Goal: Complete application form: Complete application form

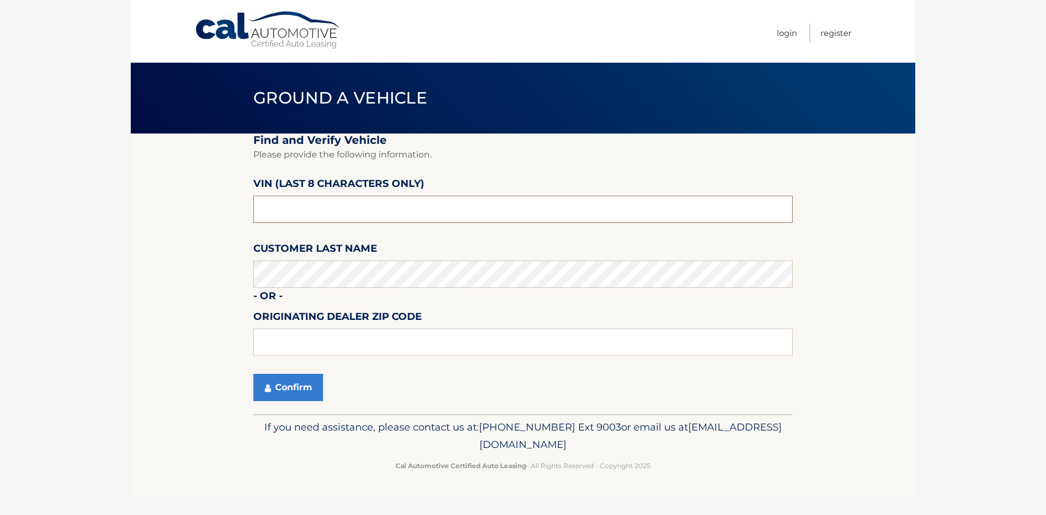
click at [442, 202] on input "text" at bounding box center [522, 209] width 539 height 27
click at [433, 203] on input "text" at bounding box center [522, 209] width 539 height 27
click at [417, 206] on input "text" at bounding box center [522, 209] width 539 height 27
drag, startPoint x: 417, startPoint y: 206, endPoint x: 203, endPoint y: 211, distance: 214.1
click at [203, 211] on section "Find and Verify Vehicle Please provide the following information. VIN (last 8 c…" at bounding box center [523, 273] width 784 height 281
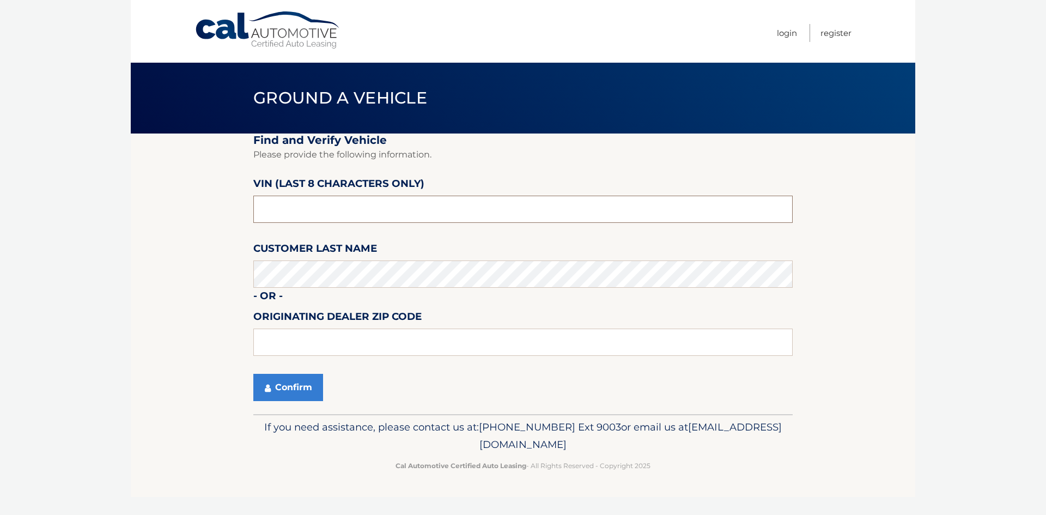
drag, startPoint x: 338, startPoint y: 216, endPoint x: 247, endPoint y: 209, distance: 90.7
click at [247, 209] on section "Find and Verify Vehicle Please provide the following information. VIN (last 8 c…" at bounding box center [523, 273] width 784 height 281
type input "3C4NJDCB"
click at [414, 386] on div "Confirm" at bounding box center [522, 387] width 539 height 27
click at [300, 393] on button "Confirm" at bounding box center [288, 387] width 70 height 27
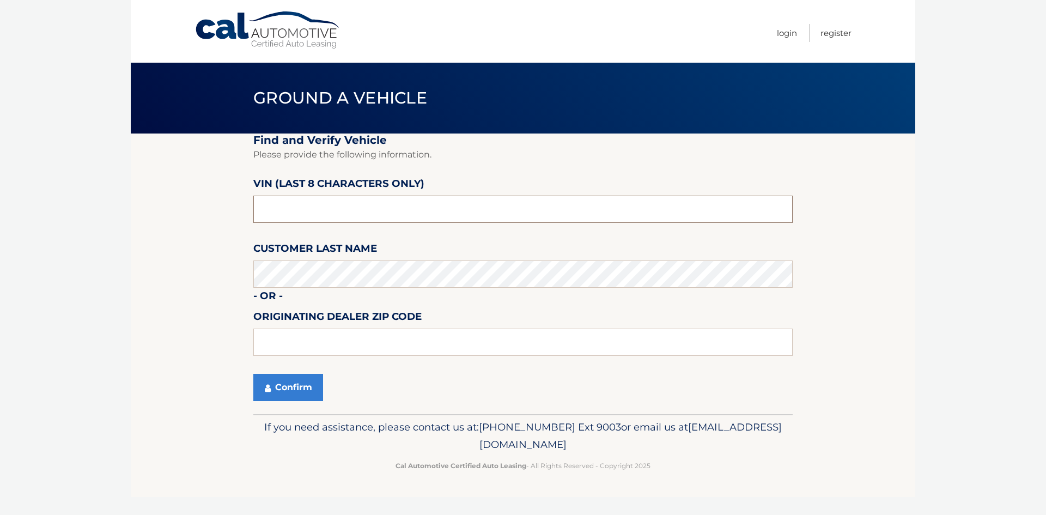
click at [382, 215] on input "text" at bounding box center [522, 209] width 539 height 27
click at [296, 208] on input "text" at bounding box center [522, 209] width 539 height 27
click at [302, 352] on input "text" at bounding box center [522, 341] width 539 height 27
click at [294, 390] on button "Confirm" at bounding box center [288, 387] width 70 height 27
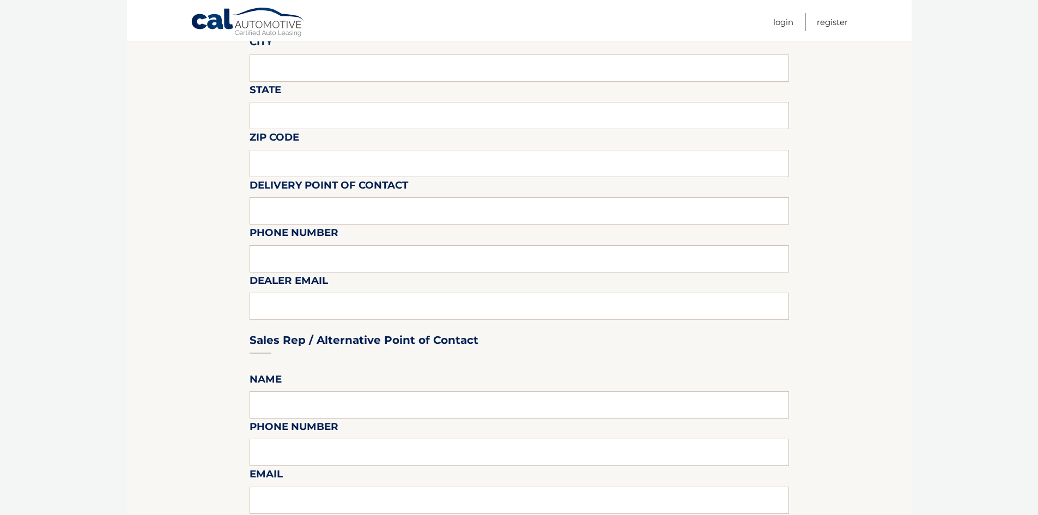
scroll to position [54, 0]
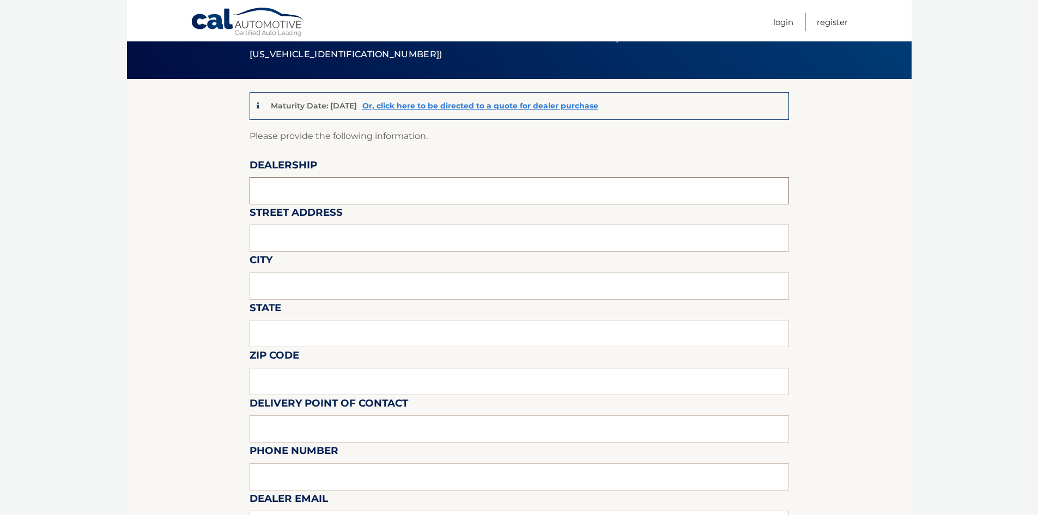
click at [301, 188] on input "text" at bounding box center [518, 190] width 539 height 27
type input "Merrick Jeep"
click at [270, 230] on input "text" at bounding box center [518, 237] width 539 height 27
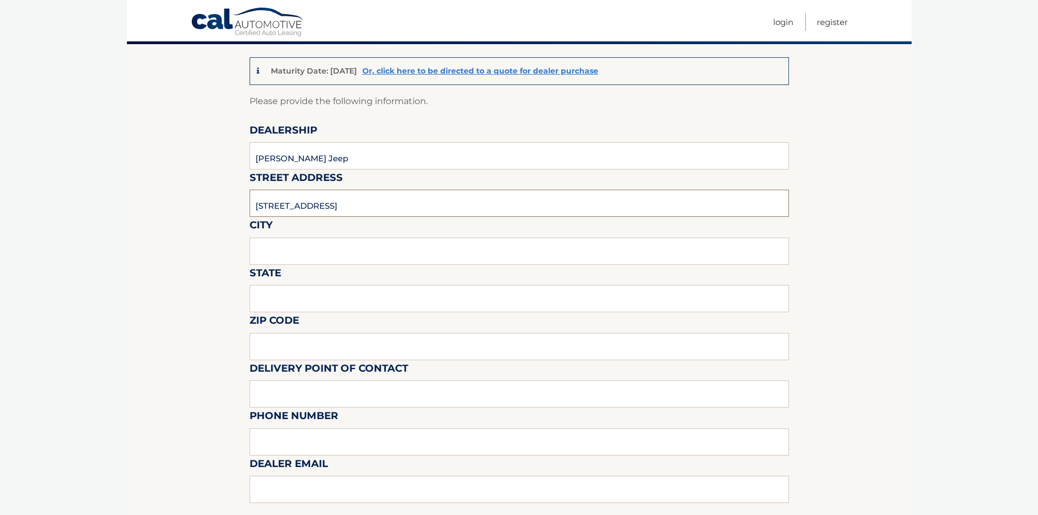
scroll to position [109, 0]
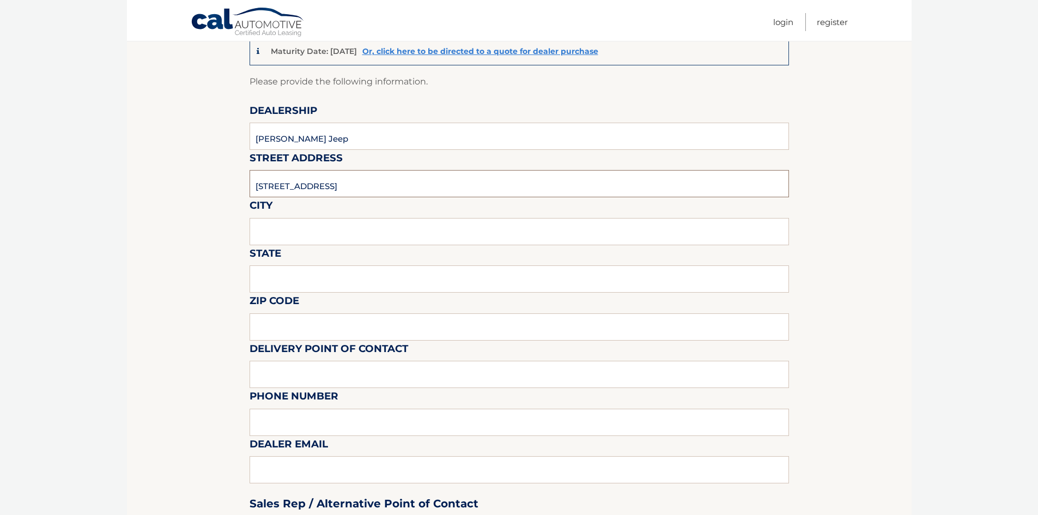
type input "3614 Sunrise Highway"
click at [287, 241] on input "text" at bounding box center [518, 231] width 539 height 27
type input "Wantagh"
click at [280, 282] on input "text" at bounding box center [518, 278] width 539 height 27
type input "NY"
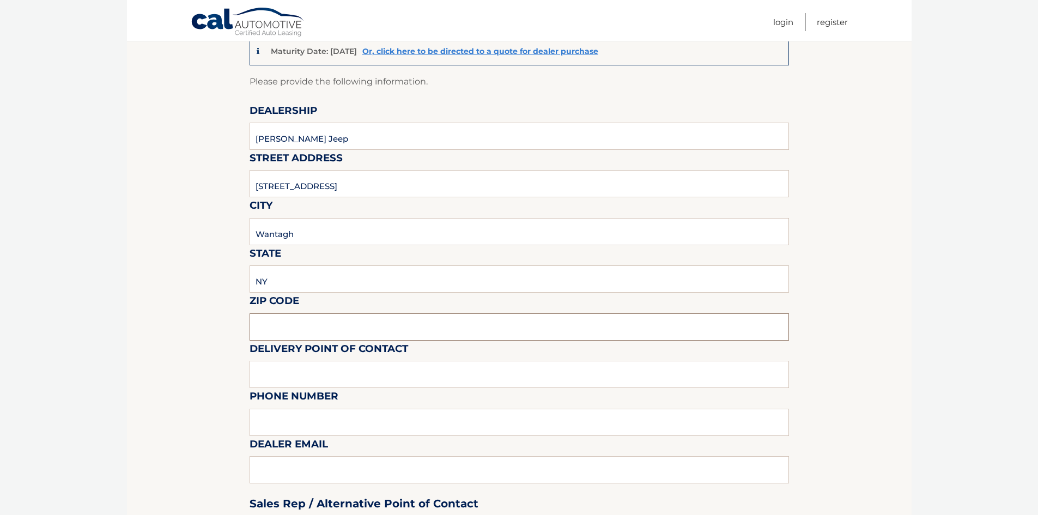
click at [282, 325] on input "text" at bounding box center [518, 326] width 539 height 27
type input "11793"
click at [308, 360] on label "Delivery Point of Contact" at bounding box center [328, 350] width 159 height 20
click at [307, 371] on input "text" at bounding box center [518, 374] width 539 height 27
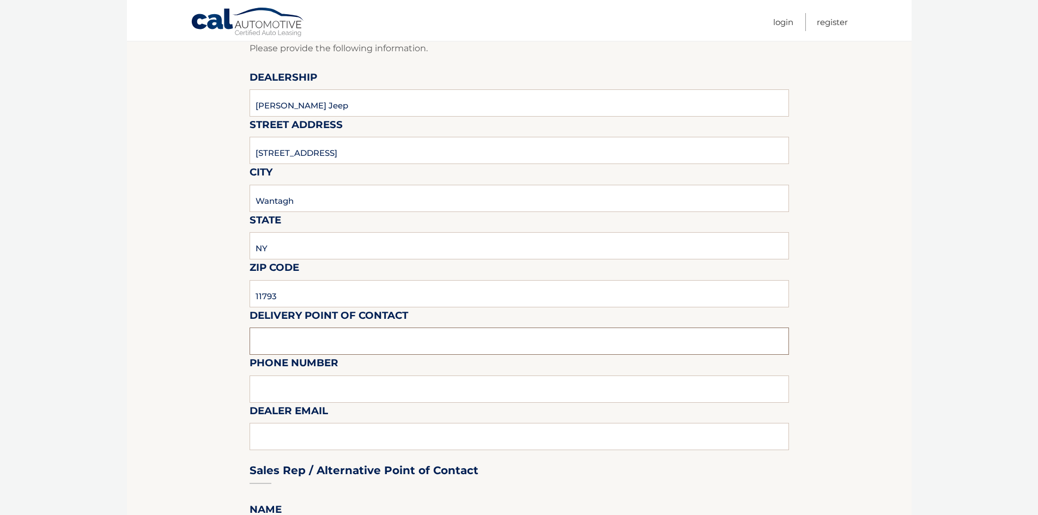
scroll to position [218, 0]
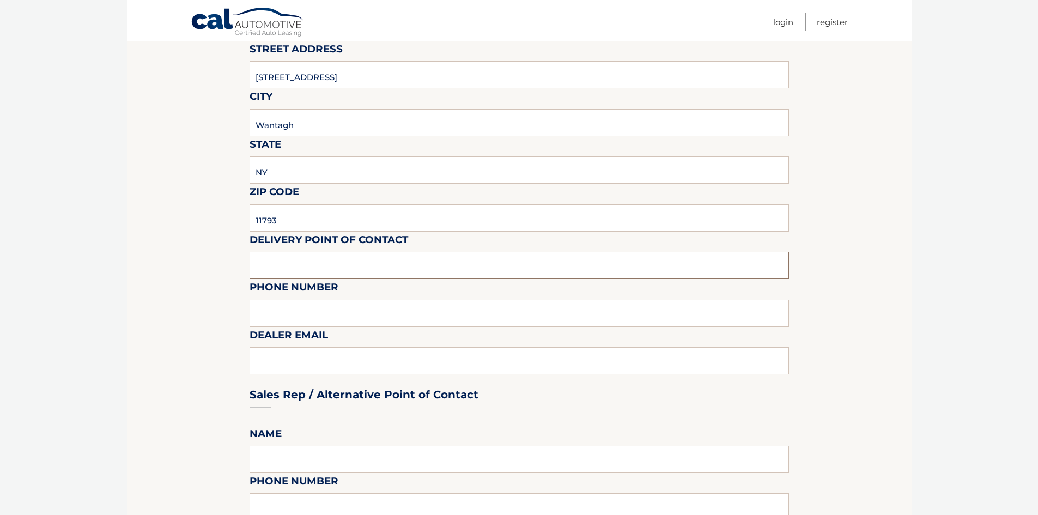
click at [293, 261] on input "text" at bounding box center [518, 265] width 539 height 27
type input "Michelle Chaudhry"
click at [300, 304] on input "text" at bounding box center [518, 313] width 539 height 27
click at [310, 359] on div "Sales Rep / Alternative Point of Contact" at bounding box center [518, 374] width 539 height 77
drag, startPoint x: 278, startPoint y: 354, endPoint x: 270, endPoint y: 363, distance: 12.7
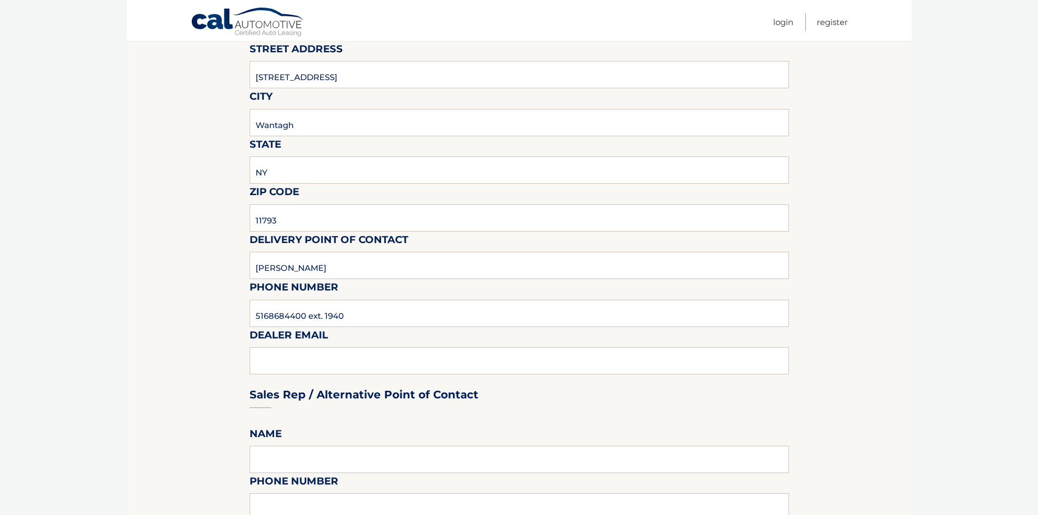
click at [277, 355] on div "Sales Rep / Alternative Point of Contact" at bounding box center [518, 374] width 539 height 77
click at [265, 367] on div "Sales Rep / Alternative Point of Contact" at bounding box center [518, 374] width 539 height 77
drag, startPoint x: 260, startPoint y: 367, endPoint x: 374, endPoint y: 344, distance: 116.0
click at [263, 365] on div "Sales Rep / Alternative Point of Contact" at bounding box center [518, 374] width 539 height 77
click at [403, 322] on input "5168684400 ext. 1940" at bounding box center [518, 313] width 539 height 27
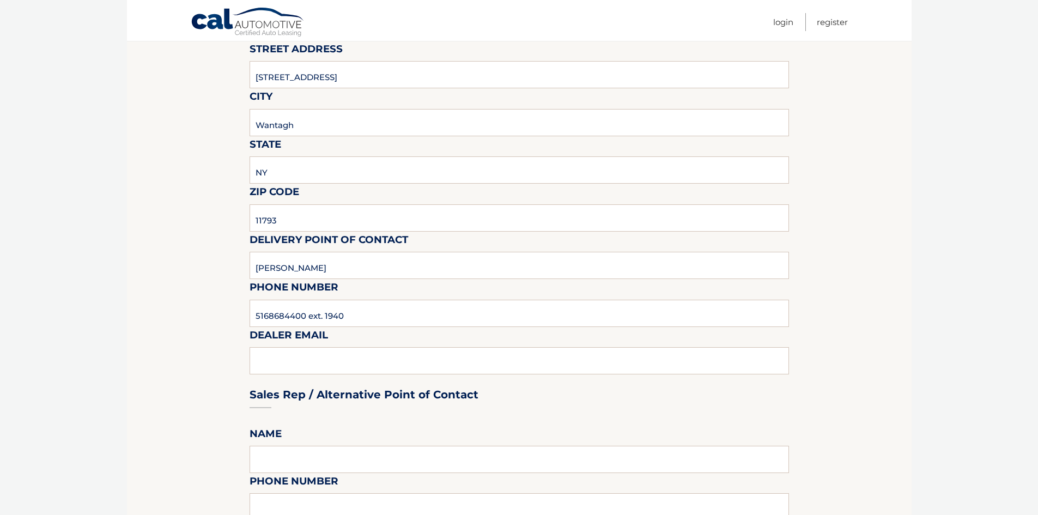
click at [338, 373] on div "Sales Rep / Alternative Point of Contact" at bounding box center [518, 374] width 539 height 77
click at [330, 362] on div "Sales Rep / Alternative Point of Contact" at bounding box center [518, 374] width 539 height 77
click at [350, 323] on input "5168684400 ext. 1940" at bounding box center [518, 313] width 539 height 27
drag, startPoint x: 348, startPoint y: 321, endPoint x: 309, endPoint y: 312, distance: 39.6
click at [309, 312] on input "5168684400 ext. 1940" at bounding box center [518, 313] width 539 height 27
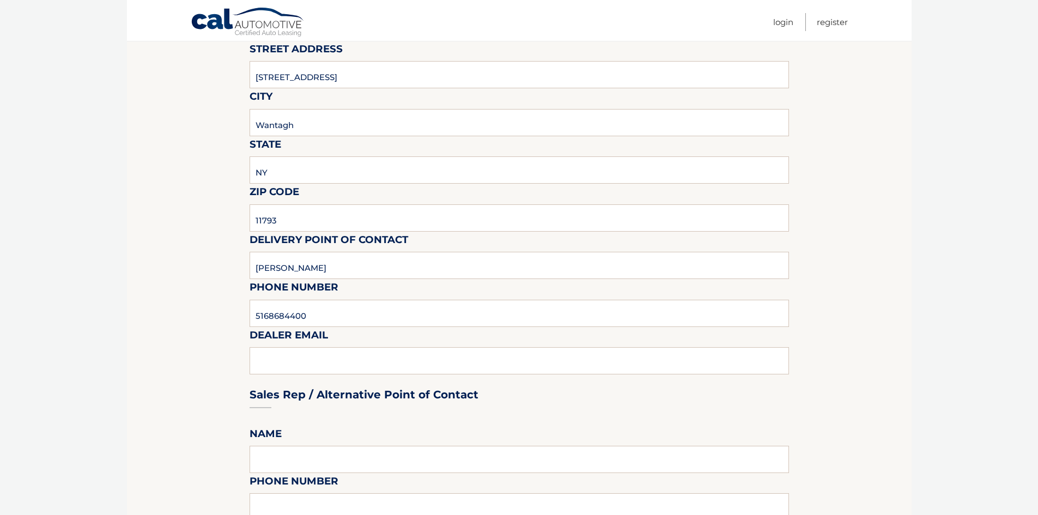
click at [273, 348] on div "Sales Rep / Alternative Point of Contact" at bounding box center [518, 374] width 539 height 77
drag, startPoint x: 298, startPoint y: 359, endPoint x: 317, endPoint y: 298, distance: 63.8
click at [300, 359] on div "Sales Rep / Alternative Point of Contact" at bounding box center [518, 374] width 539 height 77
drag, startPoint x: 317, startPoint y: 298, endPoint x: 312, endPoint y: 307, distance: 9.5
click at [317, 279] on div "Phone Number 5168684400" at bounding box center [518, 279] width 539 height 0
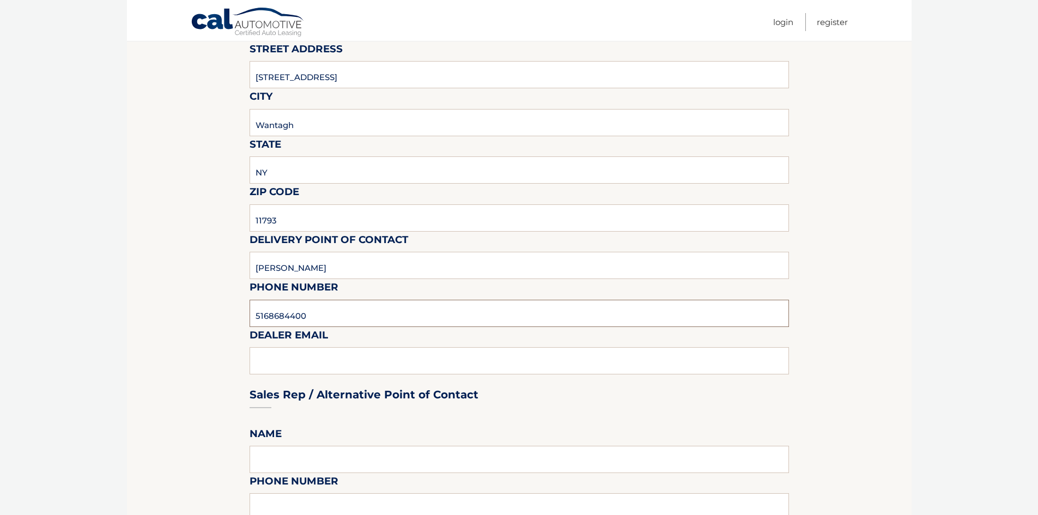
click at [308, 314] on input "5168684400" at bounding box center [518, 313] width 539 height 27
click at [307, 358] on div "Sales Rep / Alternative Point of Contact" at bounding box center [518, 374] width 539 height 77
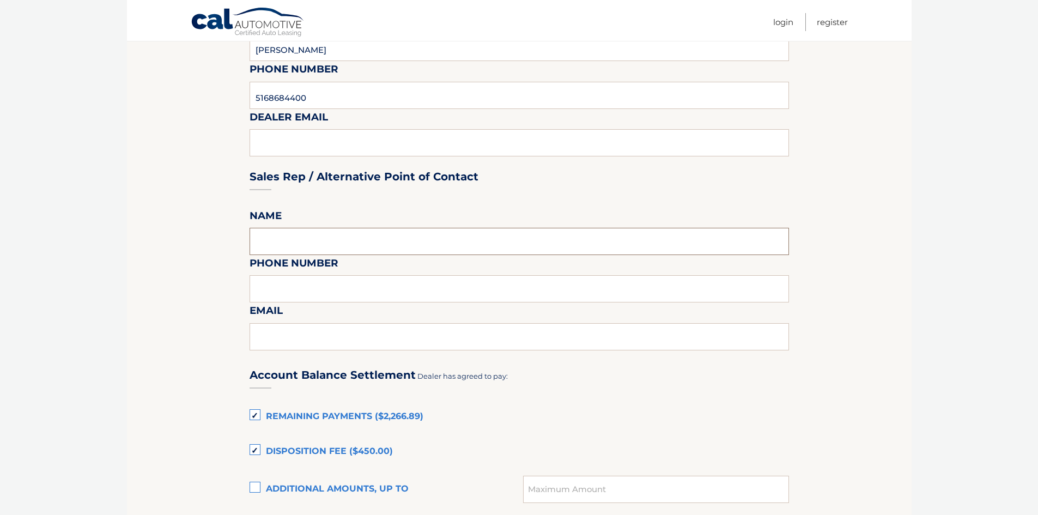
click at [281, 254] on input "text" at bounding box center [518, 241] width 539 height 27
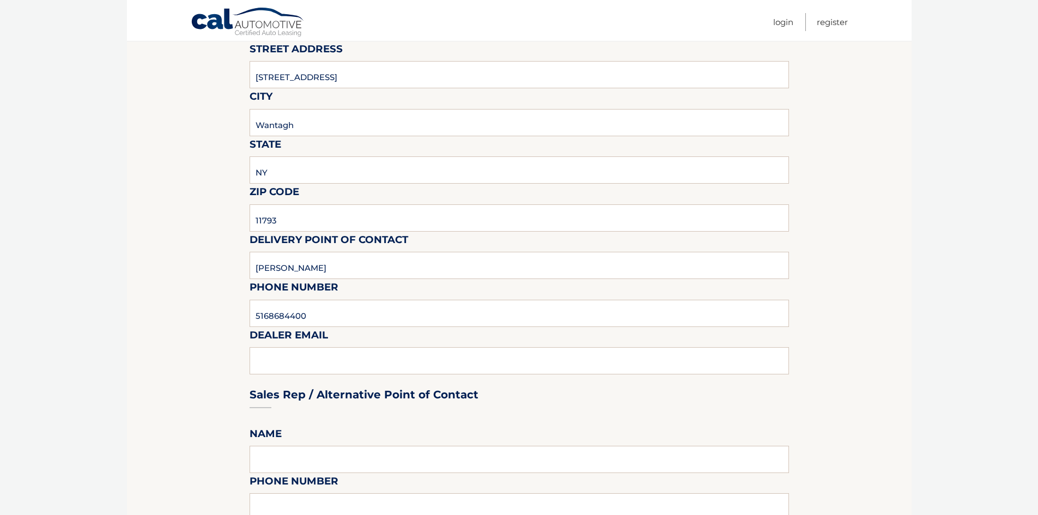
click at [336, 364] on div "Sales Rep / Alternative Point of Contact" at bounding box center [518, 374] width 539 height 77
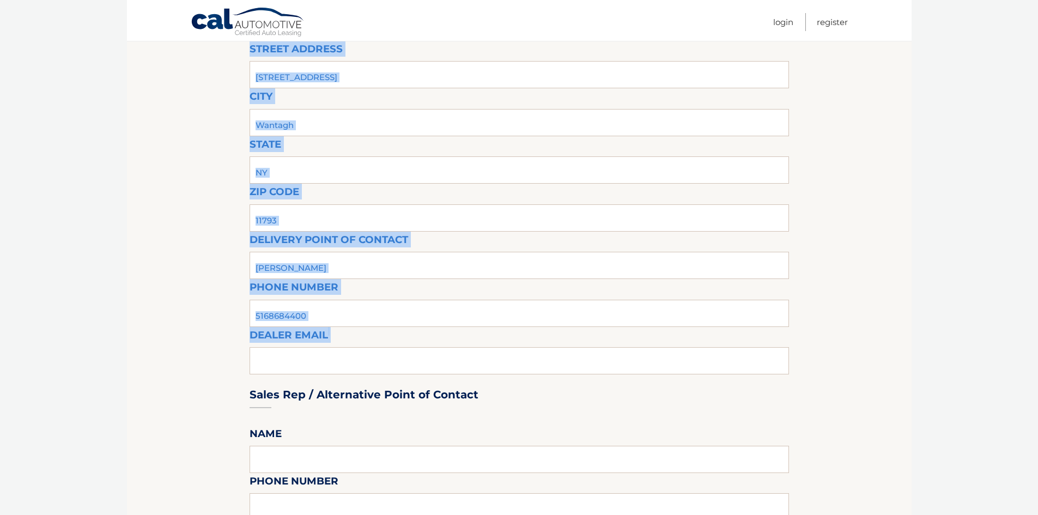
drag, startPoint x: 302, startPoint y: 362, endPoint x: 342, endPoint y: 314, distance: 62.6
click at [191, 339] on section "Maturity Date: 02/03/2026 Or, click here to be directed to a quote for dealer p…" at bounding box center [519, 512] width 784 height 1193
click at [344, 315] on input "5168684400" at bounding box center [518, 313] width 539 height 27
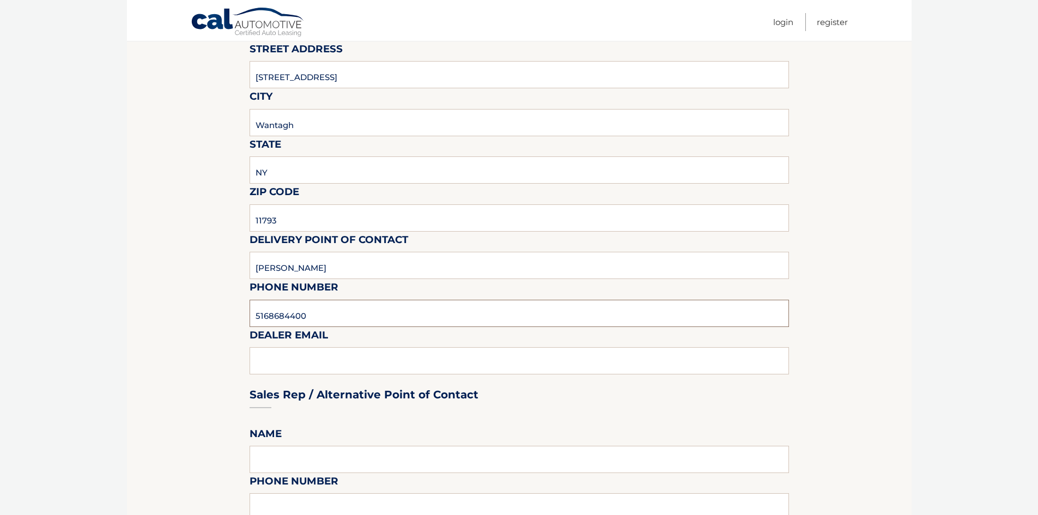
click at [308, 315] on input "5168684400" at bounding box center [518, 313] width 539 height 27
type input "5168684400"
click at [348, 461] on input "text" at bounding box center [518, 459] width 539 height 27
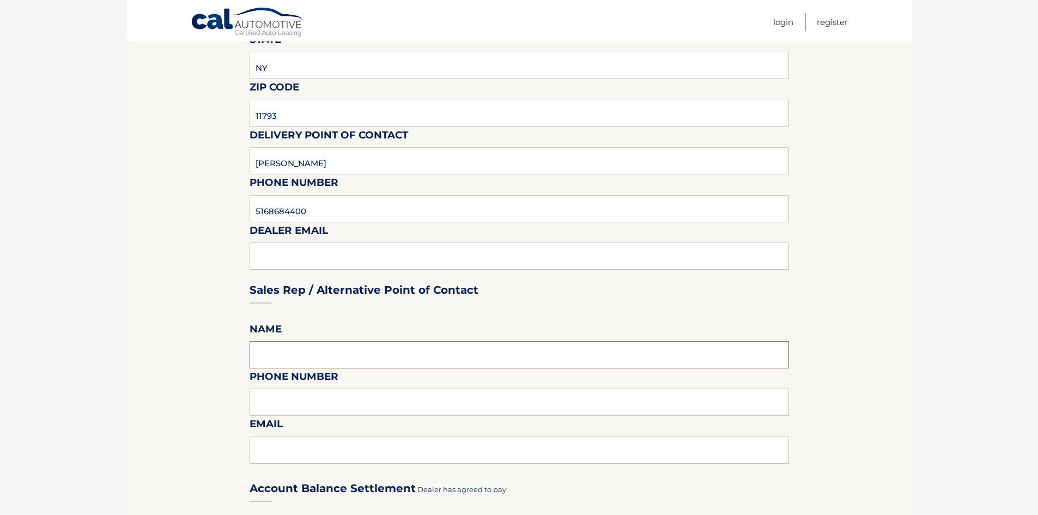
scroll to position [327, 0]
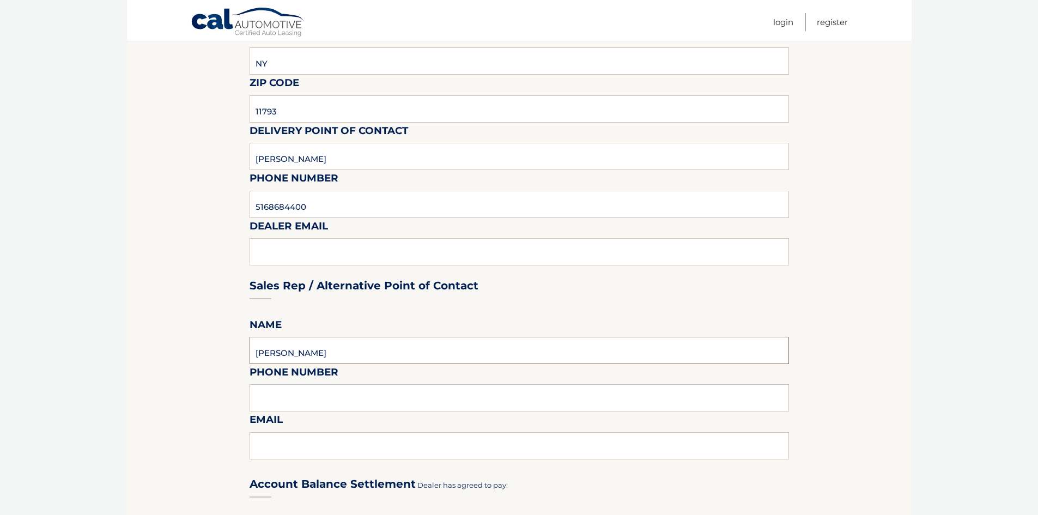
type input "Cody Levine"
click at [283, 393] on input "text" at bounding box center [518, 397] width 539 height 27
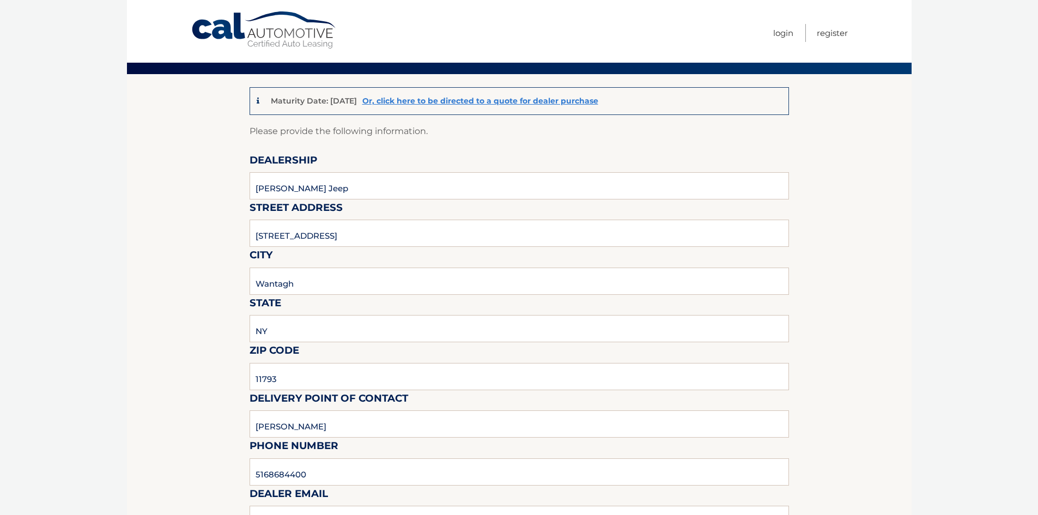
scroll to position [0, 0]
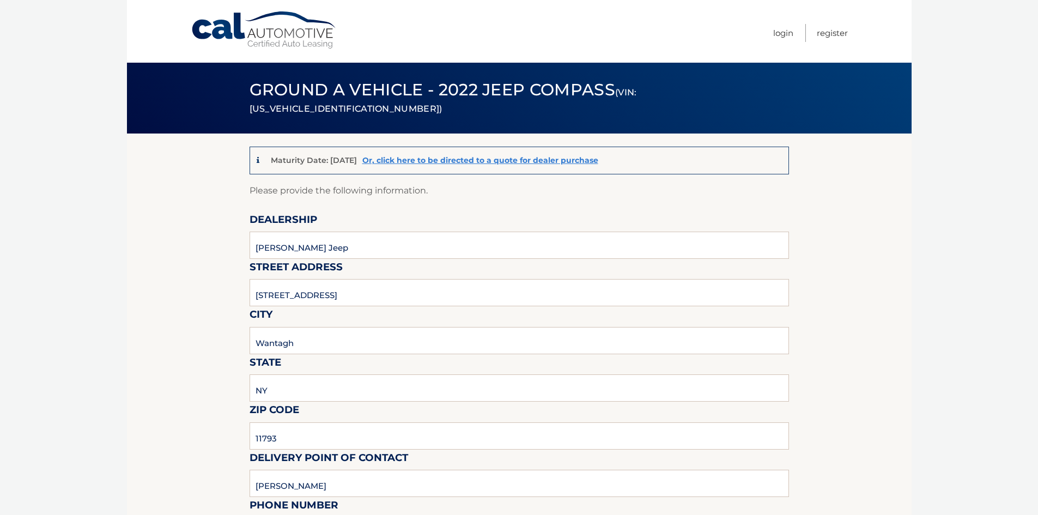
click at [262, 36] on link "Cal Automotive" at bounding box center [264, 30] width 147 height 39
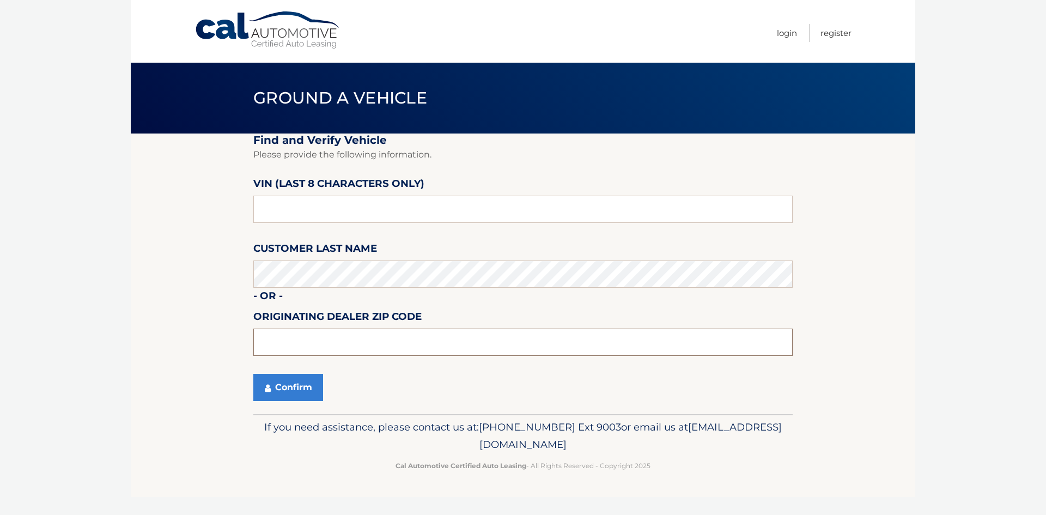
click at [278, 339] on input "text" at bounding box center [522, 341] width 539 height 27
click at [290, 374] on button "Confirm" at bounding box center [288, 387] width 70 height 27
